Goal: Task Accomplishment & Management: Manage account settings

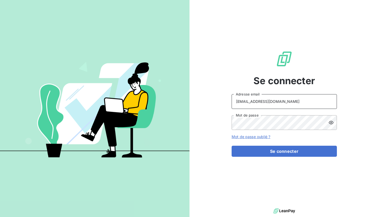
click at [258, 102] on input "[EMAIL_ADDRESS][DOMAIN_NAME]" at bounding box center [284, 101] width 105 height 15
click at [232, 146] on button "Se connecter" at bounding box center [284, 151] width 105 height 11
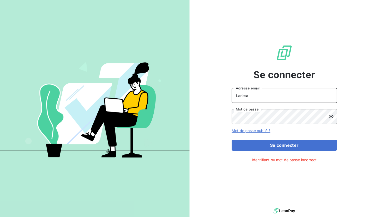
click at [254, 95] on input "Larissa" at bounding box center [284, 95] width 105 height 15
type input "[EMAIL_ADDRESS][DOMAIN_NAME]"
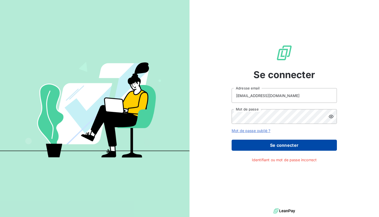
click at [290, 145] on button "Se connecter" at bounding box center [284, 145] width 105 height 11
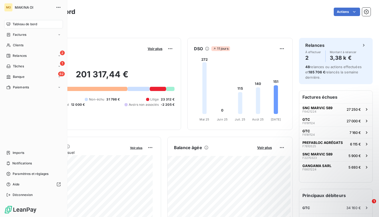
click at [8, 7] on div "MO" at bounding box center [8, 7] width 8 height 8
click at [58, 6] on icon "button" at bounding box center [58, 7] width 5 height 5
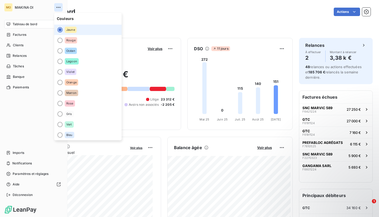
click at [58, 6] on icon "button" at bounding box center [58, 7] width 5 height 5
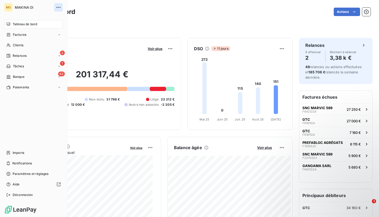
click at [58, 6] on icon "button" at bounding box center [58, 7] width 5 height 5
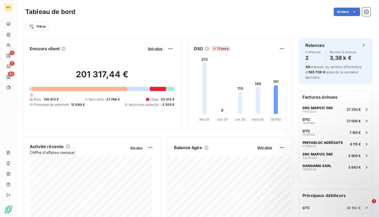
click at [178, 5] on div "Tableau de bord Actions Filtrer" at bounding box center [198, 17] width 362 height 35
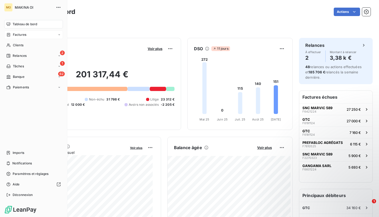
click at [22, 34] on span "Factures" at bounding box center [19, 34] width 13 height 5
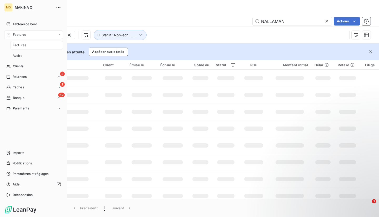
click at [21, 47] on span "Factures" at bounding box center [19, 45] width 13 height 5
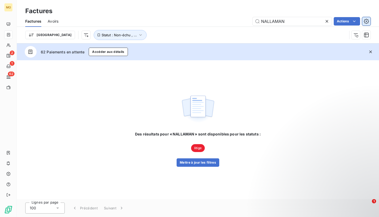
click at [363, 21] on button "button" at bounding box center [366, 21] width 8 height 8
